Goal: Find specific page/section: Find specific page/section

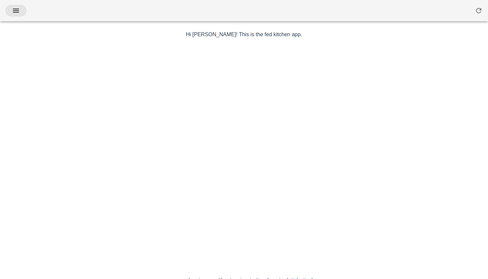
click at [17, 10] on icon "button" at bounding box center [16, 11] width 8 height 8
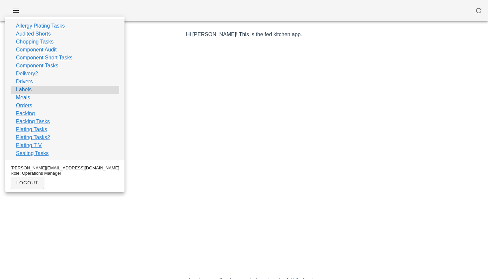
click at [27, 89] on link "Labels" at bounding box center [24, 90] width 16 height 8
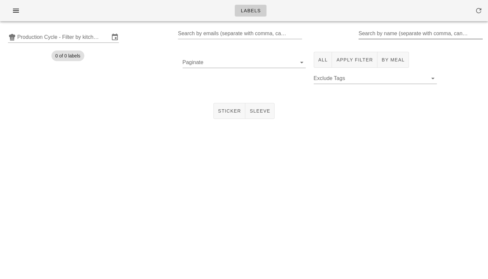
click at [398, 37] on input "Search by name (separate with comma, can be partial)" at bounding box center [420, 33] width 123 height 11
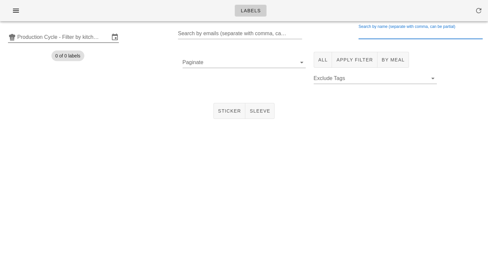
click at [62, 36] on input "Production Cycle - Filter by kitchen production schedules" at bounding box center [63, 37] width 92 height 11
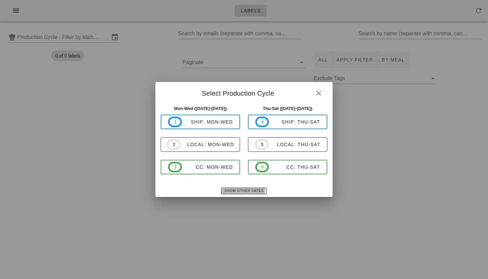
click at [235, 190] on span "Show Other Dates" at bounding box center [244, 191] width 40 height 4
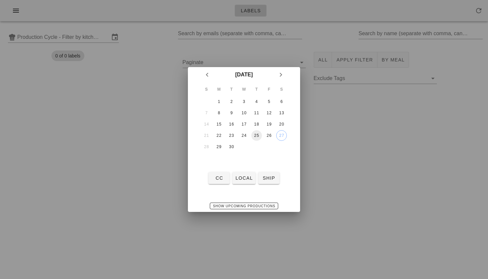
click at [254, 136] on div "25" at bounding box center [256, 135] width 11 height 5
click at [245, 174] on button "local" at bounding box center [244, 178] width 23 height 12
type input "local: Thu-Sat ([DATE]-[DATE])"
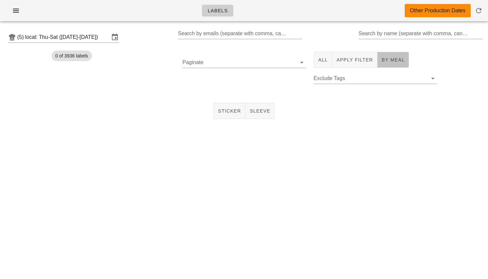
click at [382, 57] on span "By Meal" at bounding box center [393, 59] width 23 height 5
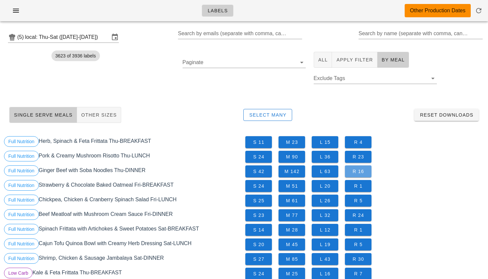
click at [360, 171] on span "R 16" at bounding box center [358, 171] width 16 height 5
click at [76, 34] on input "local: Thu-Sat ([DATE]-[DATE])" at bounding box center [67, 37] width 84 height 11
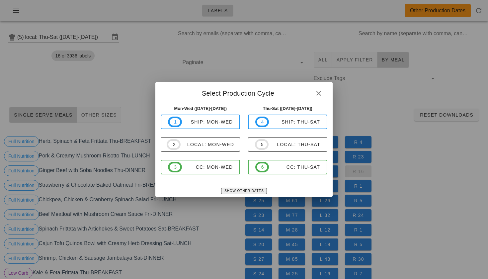
click at [236, 188] on button "Show Other Dates" at bounding box center [244, 191] width 46 height 7
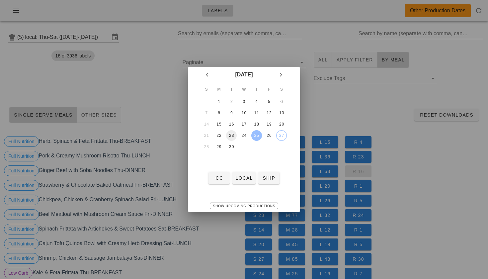
click at [231, 134] on div "23" at bounding box center [231, 135] width 11 height 5
click at [141, 39] on div at bounding box center [244, 139] width 488 height 279
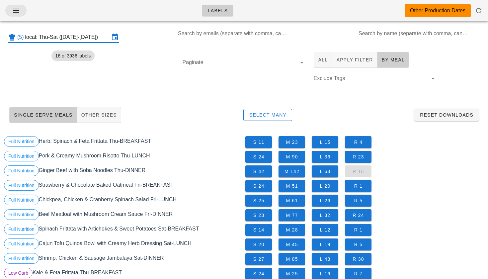
click at [18, 11] on icon "button" at bounding box center [16, 11] width 8 height 8
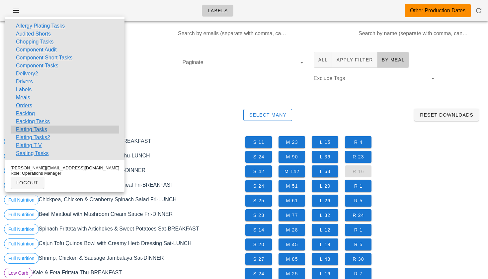
click at [28, 129] on link "Plating Tasks" at bounding box center [31, 130] width 31 height 8
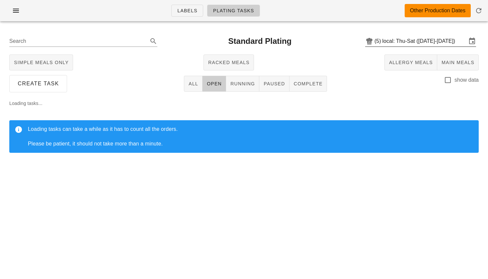
click at [409, 37] on input "local: Thu-Sat ([DATE]-[DATE])" at bounding box center [425, 41] width 84 height 11
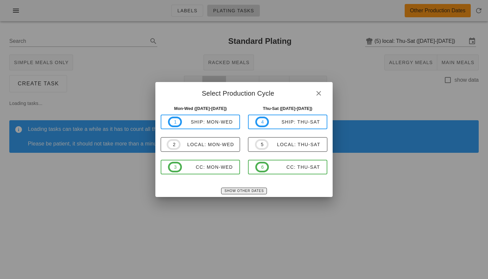
click at [233, 190] on span "Show Other Dates" at bounding box center [244, 191] width 40 height 4
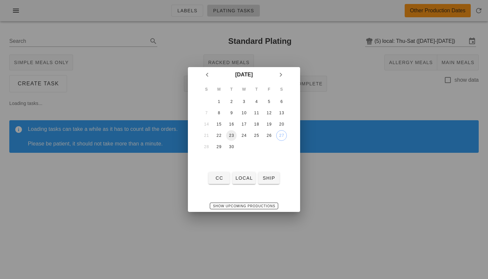
click at [233, 134] on div "23" at bounding box center [231, 135] width 11 height 5
click at [243, 177] on span "local" at bounding box center [244, 177] width 18 height 5
type input "local: Mon-Wed ([DATE]-[DATE])"
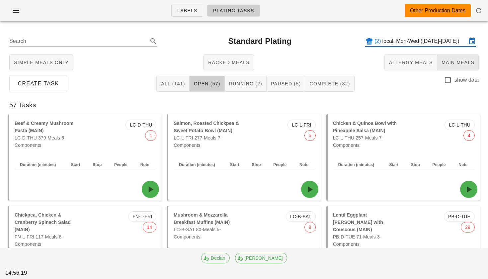
click at [462, 67] on button "Main Meals" at bounding box center [458, 62] width 42 height 16
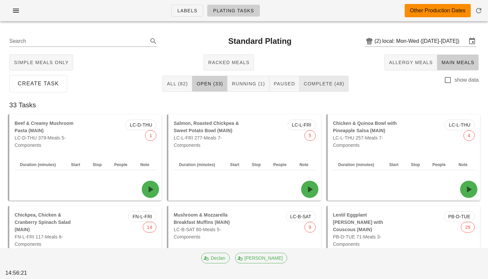
click at [328, 84] on span "Complete (48)" at bounding box center [324, 83] width 41 height 5
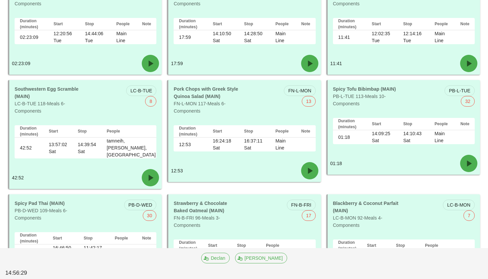
scroll to position [729, 0]
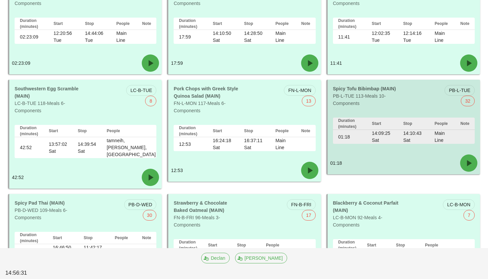
click at [373, 97] on div "Spicy Tofu Bibimbap (MAIN) PB-L-TUE 113-Meals 10-Components" at bounding box center [366, 96] width 75 height 30
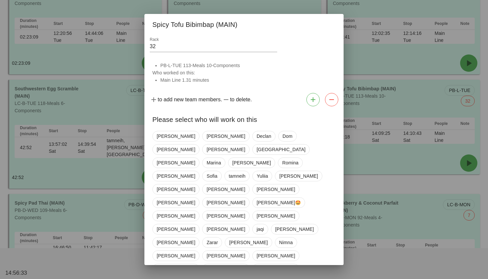
click at [364, 142] on div at bounding box center [244, 139] width 488 height 279
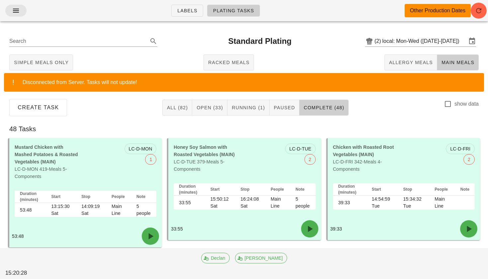
click at [18, 8] on icon "button" at bounding box center [16, 11] width 8 height 8
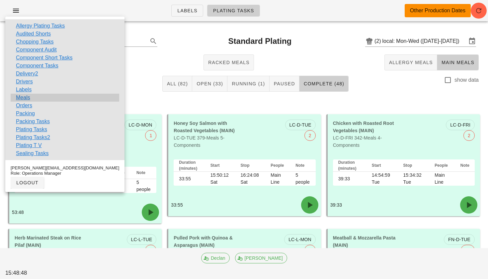
click at [23, 97] on link "Meals" at bounding box center [23, 98] width 14 height 8
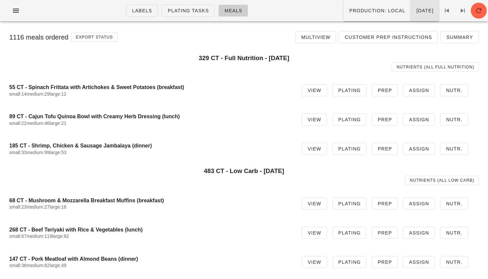
click at [416, 13] on span "[DATE]" at bounding box center [425, 10] width 18 height 5
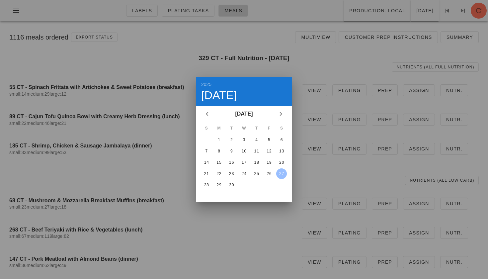
click at [273, 60] on div at bounding box center [244, 139] width 488 height 279
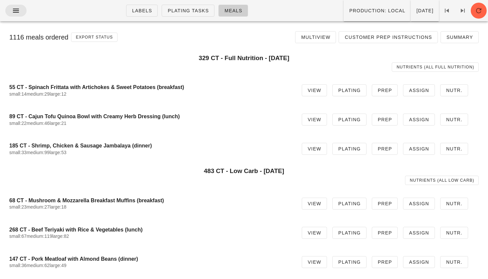
click at [18, 9] on icon "button" at bounding box center [16, 11] width 8 height 8
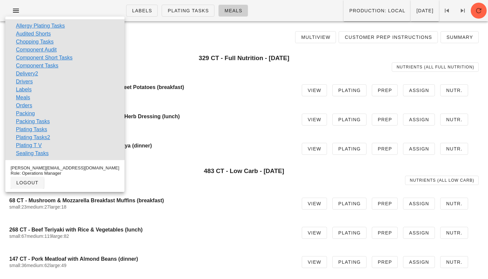
click at [142, 44] on div "1116 meals ordered Export Status Multiview Customer Prep Instructions Summary" at bounding box center [244, 37] width 480 height 21
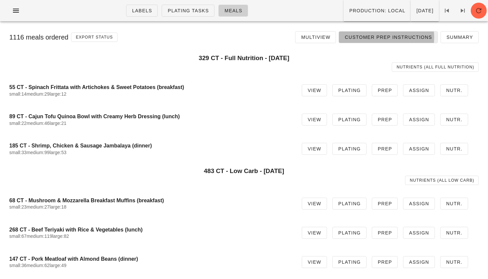
click at [404, 36] on span "Customer Prep Instructions" at bounding box center [388, 37] width 88 height 5
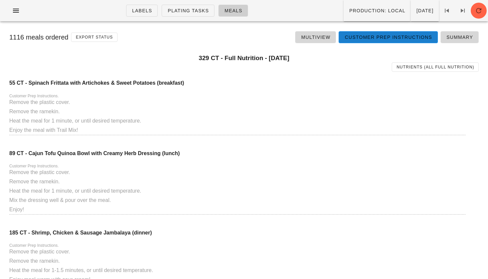
click at [404, 36] on span "Customer Prep Instructions" at bounding box center [388, 37] width 88 height 5
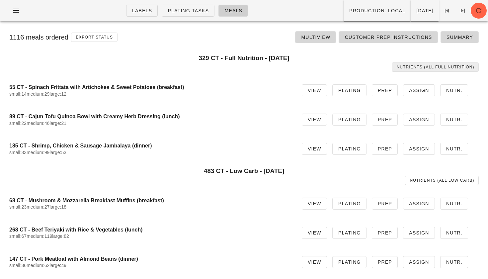
click at [412, 67] on span "Nutrients (all Full Nutrition)" at bounding box center [436, 67] width 78 height 5
click at [416, 10] on span "[DATE]" at bounding box center [425, 10] width 18 height 5
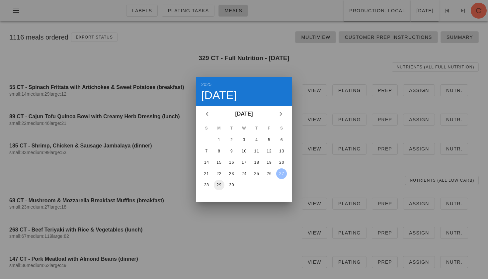
click at [221, 187] on div "29" at bounding box center [219, 185] width 11 height 5
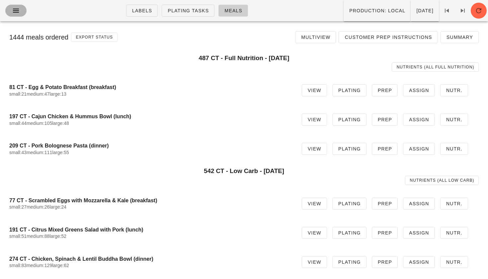
click at [17, 13] on icon "button" at bounding box center [16, 11] width 8 height 8
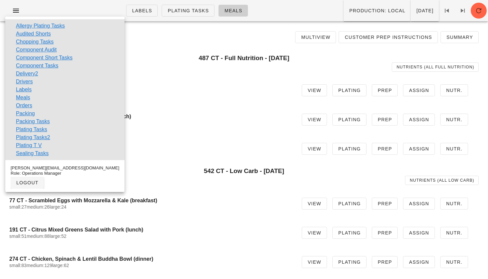
click at [210, 60] on div "Nutrients (all Full Nutrition)" at bounding box center [244, 66] width 478 height 17
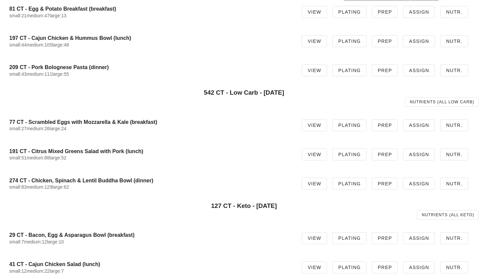
scroll to position [81, 0]
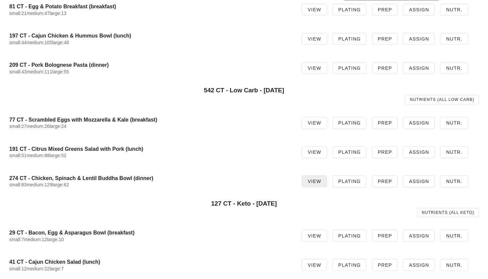
click at [326, 183] on link "View" at bounding box center [314, 181] width 25 height 12
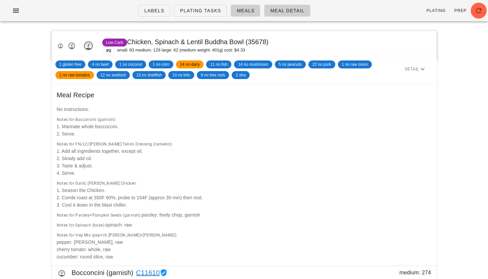
scroll to position [81, 0]
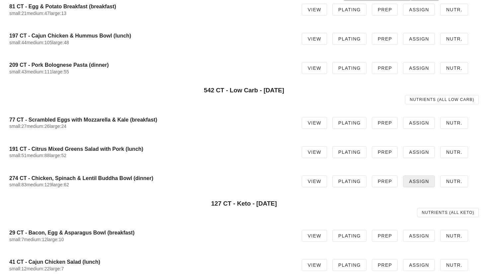
click at [421, 181] on span "Assign" at bounding box center [419, 181] width 21 height 5
click at [350, 179] on span "Plating" at bounding box center [349, 181] width 23 height 5
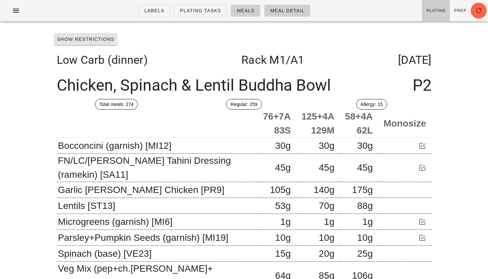
click at [102, 39] on span "Show Restrictions" at bounding box center [86, 39] width 58 height 5
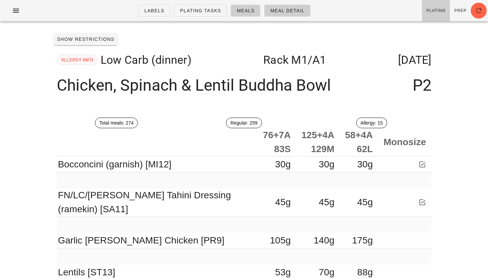
click at [85, 60] on span "ALLERGY INFO" at bounding box center [77, 60] width 33 height 10
click at [85, 62] on span "ALLERGY INFO" at bounding box center [77, 60] width 33 height 10
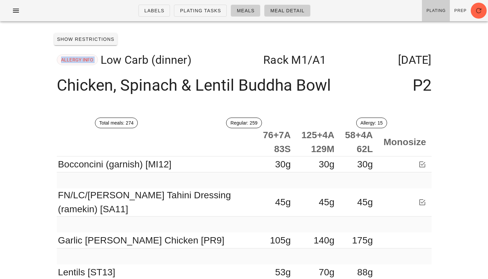
click at [85, 62] on span "ALLERGY INFO" at bounding box center [77, 60] width 33 height 10
click at [93, 39] on span "Show Restrictions" at bounding box center [86, 39] width 58 height 5
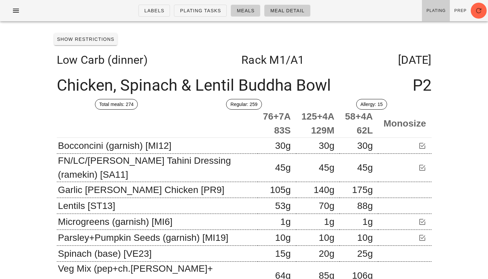
click at [99, 46] on div "Show Restrictions" at bounding box center [244, 39] width 386 height 17
click at [97, 41] on span "Show Restrictions" at bounding box center [86, 39] width 58 height 5
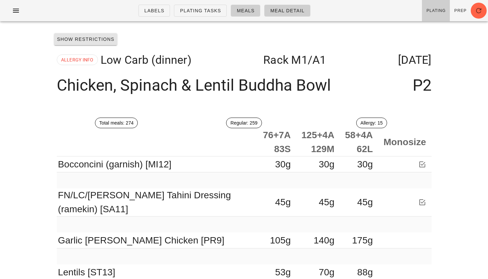
click at [97, 42] on span "Show Restrictions" at bounding box center [86, 39] width 58 height 5
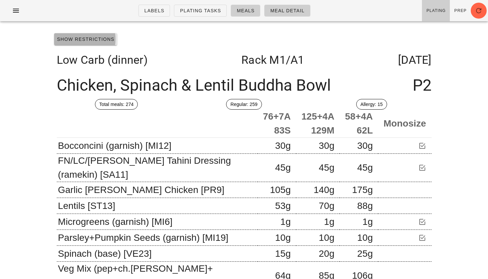
click at [97, 42] on span "Show Restrictions" at bounding box center [86, 39] width 58 height 5
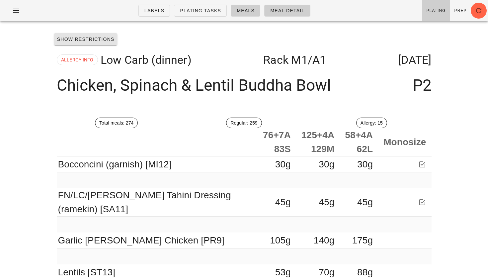
click at [97, 42] on span "Show Restrictions" at bounding box center [86, 39] width 58 height 5
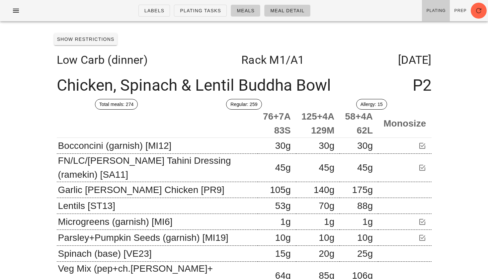
scroll to position [40, 0]
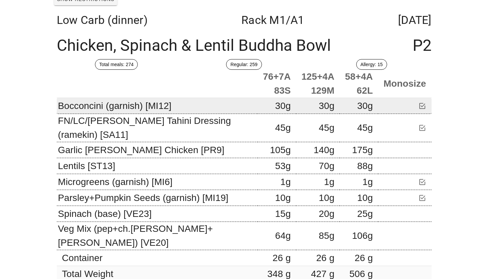
click at [120, 105] on td "Bocconcini (garnish) [MI12]" at bounding box center [157, 106] width 201 height 16
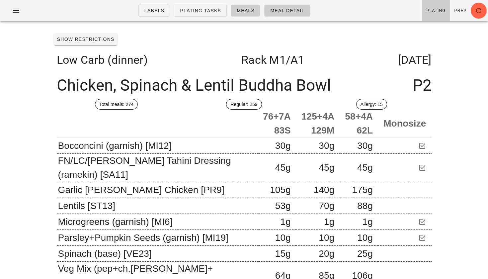
scroll to position [0, 0]
click at [15, 13] on icon "button" at bounding box center [16, 11] width 8 height 8
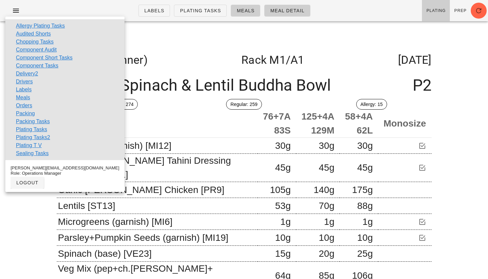
click at [217, 46] on div "Show Restrictions" at bounding box center [244, 39] width 386 height 17
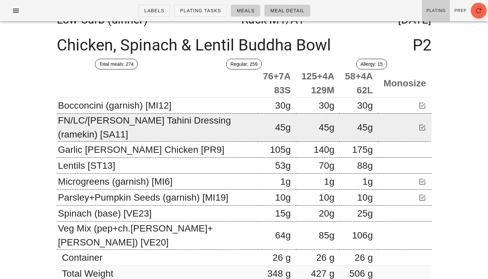
scroll to position [40, 0]
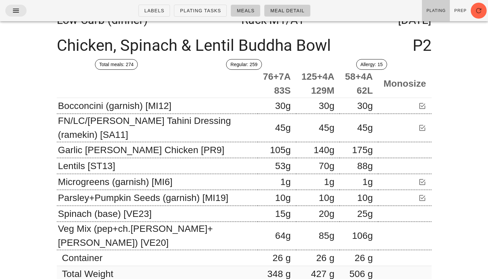
click at [15, 11] on icon "button" at bounding box center [16, 11] width 8 height 8
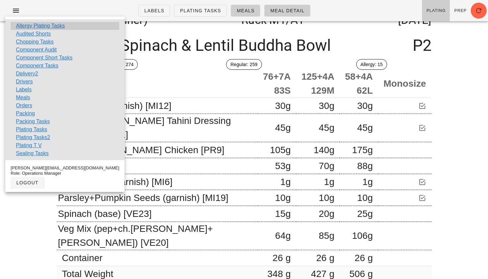
click at [49, 27] on link "Allergy Plating Tasks" at bounding box center [40, 26] width 49 height 8
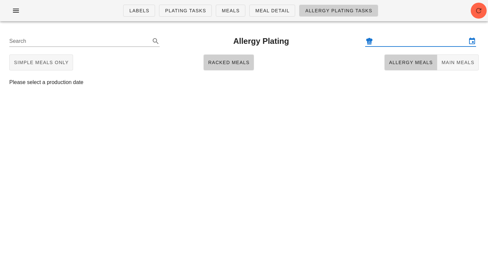
click at [395, 38] on input "text" at bounding box center [421, 41] width 92 height 11
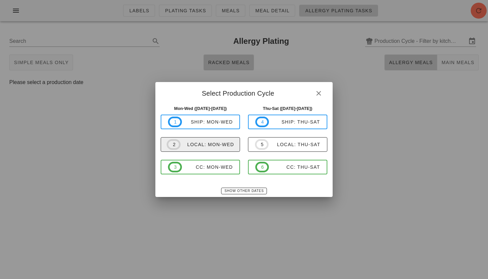
click at [200, 149] on span "2 local: Mon-Wed" at bounding box center [200, 144] width 67 height 11
type input "local: Mon-Wed ([DATE]-[DATE])"
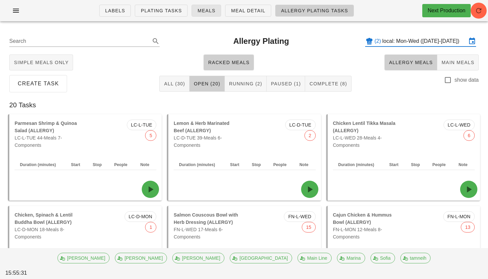
click at [213, 10] on span "Meals" at bounding box center [206, 10] width 18 height 5
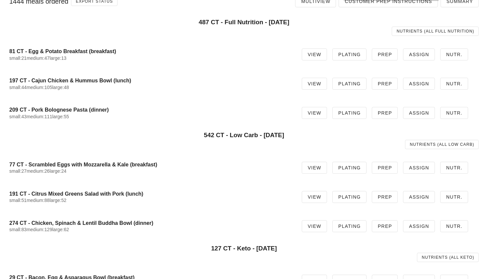
scroll to position [44, 0]
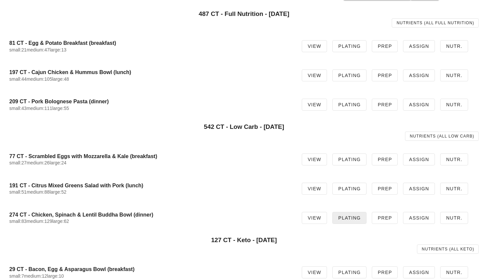
click at [357, 218] on span "Plating" at bounding box center [349, 217] width 23 height 5
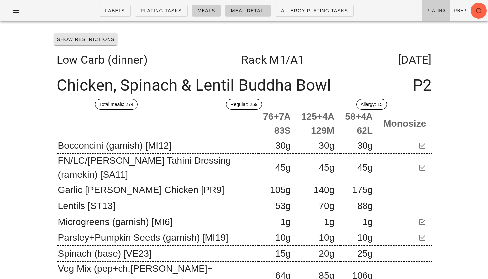
click at [97, 40] on span "Show Restrictions" at bounding box center [86, 39] width 58 height 5
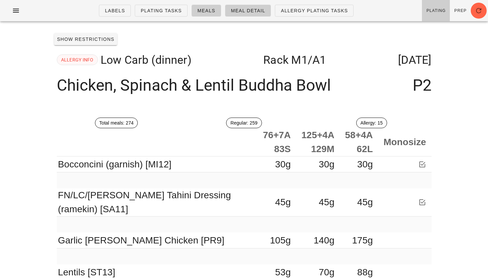
click at [70, 62] on span "ALLERGY INFO" at bounding box center [77, 60] width 33 height 10
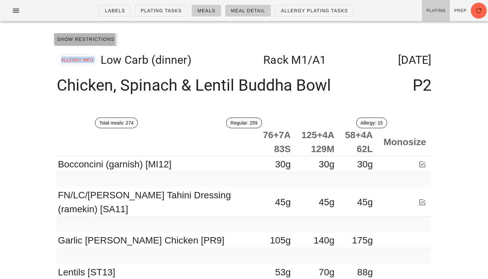
click at [82, 44] on button "Show Restrictions" at bounding box center [85, 39] width 63 height 12
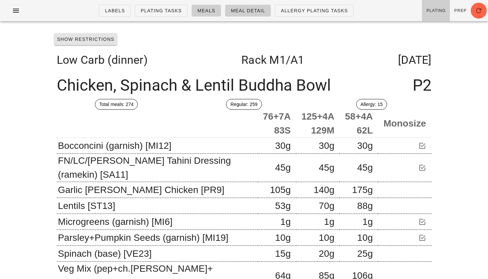
click at [82, 44] on button "Show Restrictions" at bounding box center [85, 39] width 63 height 12
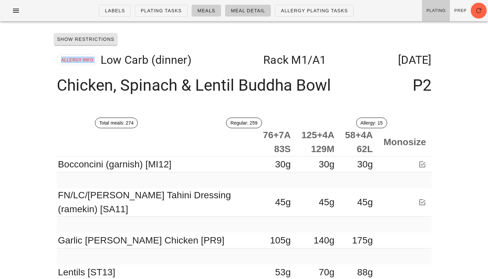
click at [79, 41] on span "Show Restrictions" at bounding box center [86, 39] width 58 height 5
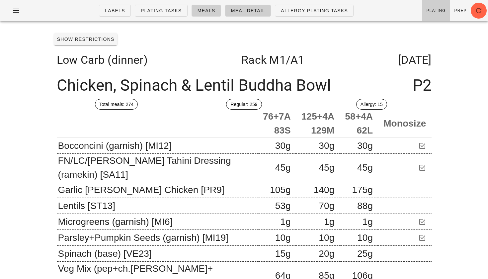
click at [65, 46] on div "Show Restrictions" at bounding box center [244, 39] width 386 height 17
click at [65, 43] on button "Show Restrictions" at bounding box center [85, 39] width 63 height 12
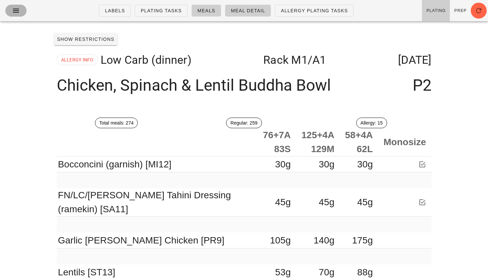
click at [18, 16] on button "button" at bounding box center [15, 11] width 21 height 12
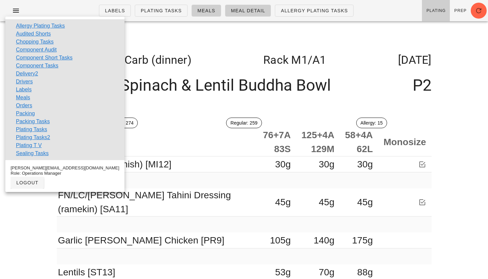
click at [151, 100] on div at bounding box center [244, 103] width 375 height 8
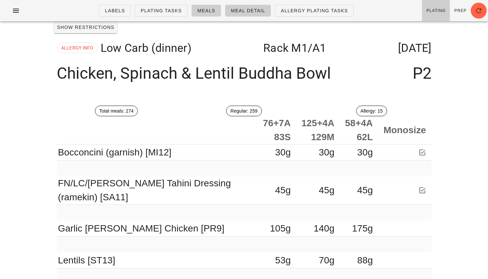
scroll to position [4, 0]
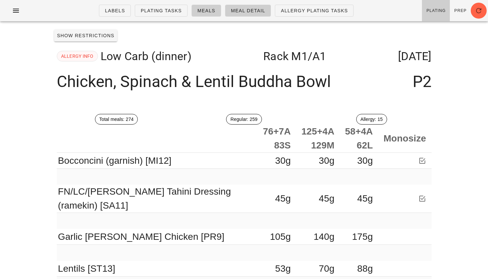
click at [80, 57] on span "ALLERGY INFO" at bounding box center [77, 56] width 33 height 10
click at [76, 34] on span "Show Restrictions" at bounding box center [86, 35] width 58 height 5
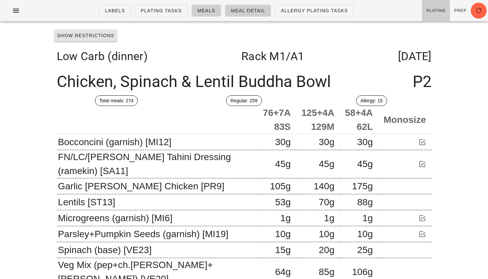
click at [76, 34] on span "Show Restrictions" at bounding box center [86, 35] width 58 height 5
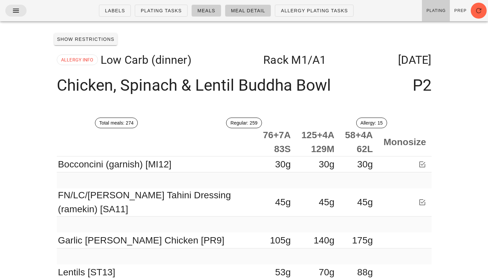
click at [17, 10] on icon "button" at bounding box center [16, 11] width 8 height 8
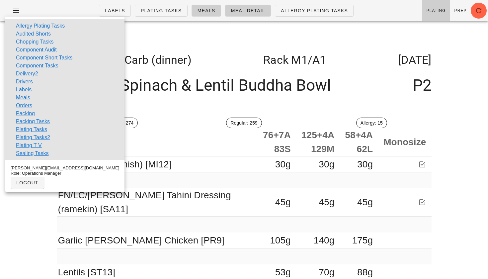
click at [313, 52] on div "ALLERGY INFO Low Carb (dinner) Rack M1 /A1 [DATE]" at bounding box center [244, 60] width 386 height 24
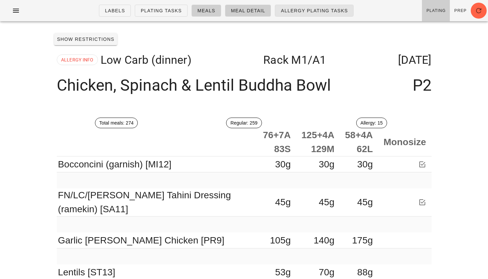
click at [308, 14] on link "Allergy Plating Tasks" at bounding box center [314, 11] width 79 height 12
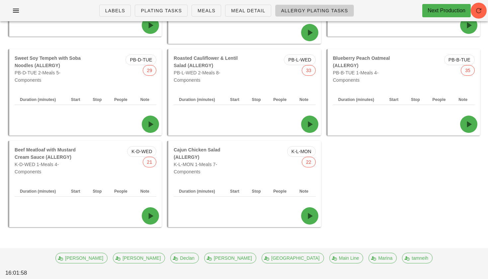
scroll to position [546, 0]
